Goal: Transaction & Acquisition: Purchase product/service

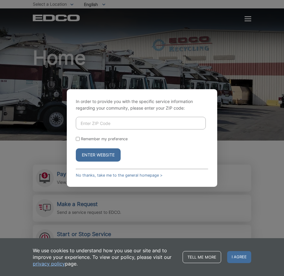
click at [113, 119] on input "Enter ZIP Code" at bounding box center [141, 123] width 130 height 13
type input "92069"
click at [100, 155] on button "Enter Website" at bounding box center [98, 154] width 45 height 13
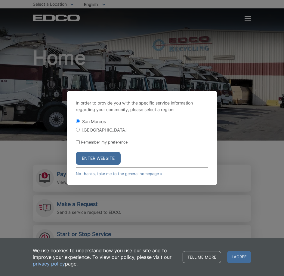
click at [93, 156] on button "Enter Website" at bounding box center [98, 158] width 45 height 13
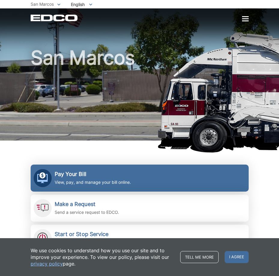
click at [79, 179] on p "View, pay, and manage your bill online." at bounding box center [93, 182] width 76 height 7
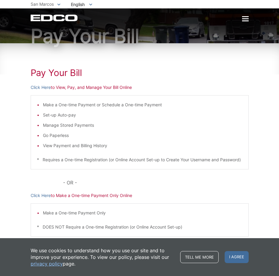
scroll to position [57, 0]
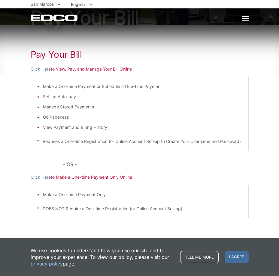
click at [135, 150] on div "Make a One-time Payment or Schedule a One-time Payment Set-up Auto-pay Manage S…" at bounding box center [140, 114] width 218 height 74
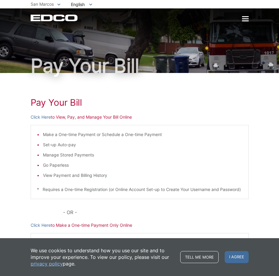
scroll to position [0, 0]
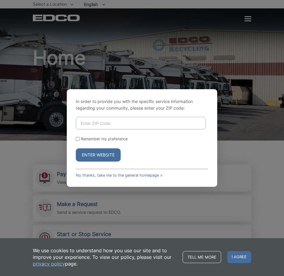
click at [106, 128] on input "Enter ZIP Code" at bounding box center [141, 123] width 130 height 13
type input "92069"
click at [99, 149] on button "Enter Website" at bounding box center [98, 154] width 45 height 13
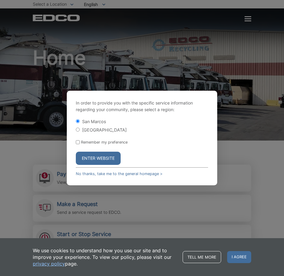
click at [94, 153] on button "Enter Website" at bounding box center [98, 158] width 45 height 13
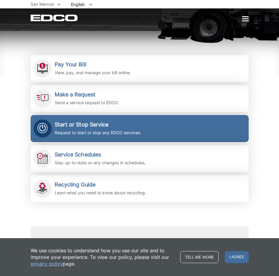
scroll to position [120, 0]
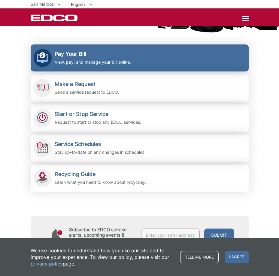
click at [82, 60] on p "View, pay, and manage your bill online." at bounding box center [93, 62] width 76 height 7
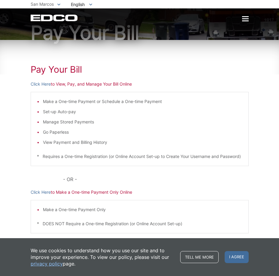
scroll to position [57, 0]
